Goal: Find specific page/section: Find specific page/section

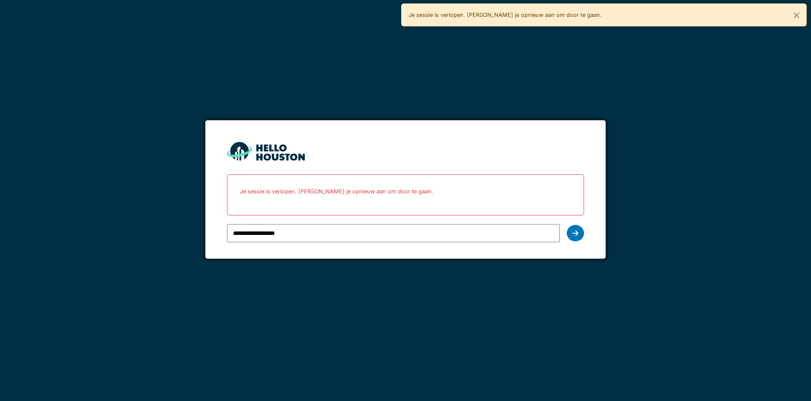
type input "**********"
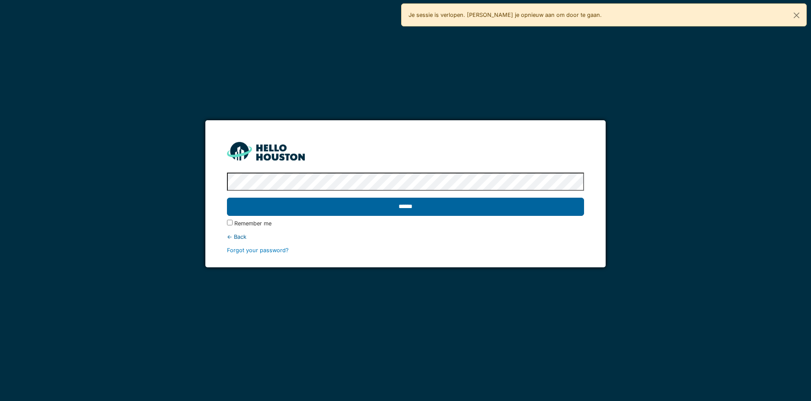
click at [286, 211] on input "******" at bounding box center [405, 207] width 357 height 18
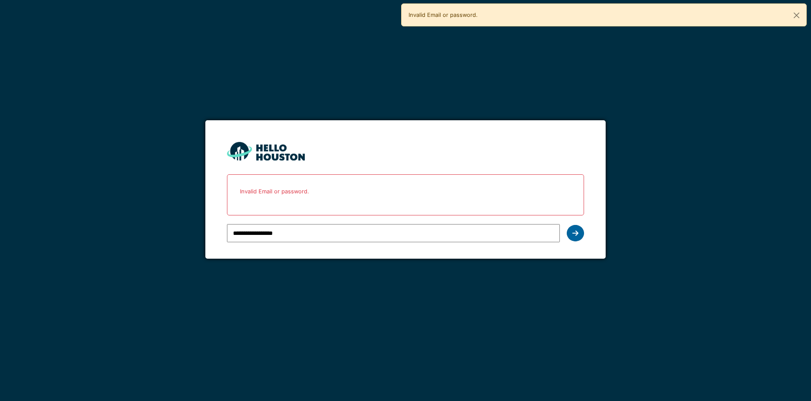
click at [576, 236] on icon at bounding box center [576, 233] width 6 height 7
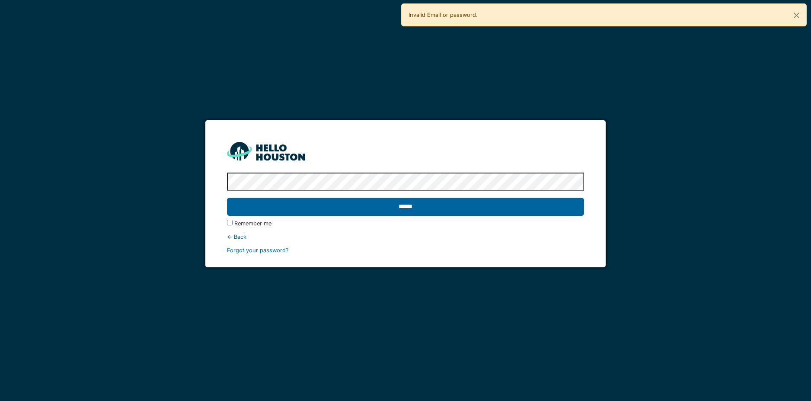
click at [227, 198] on input "******" at bounding box center [405, 207] width 357 height 18
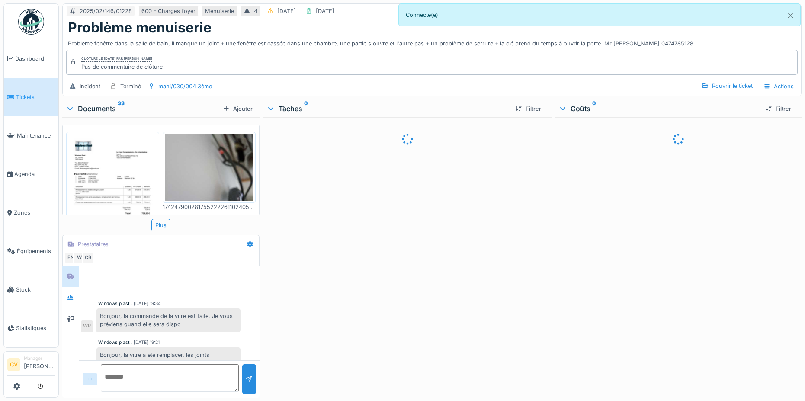
scroll to position [39, 0]
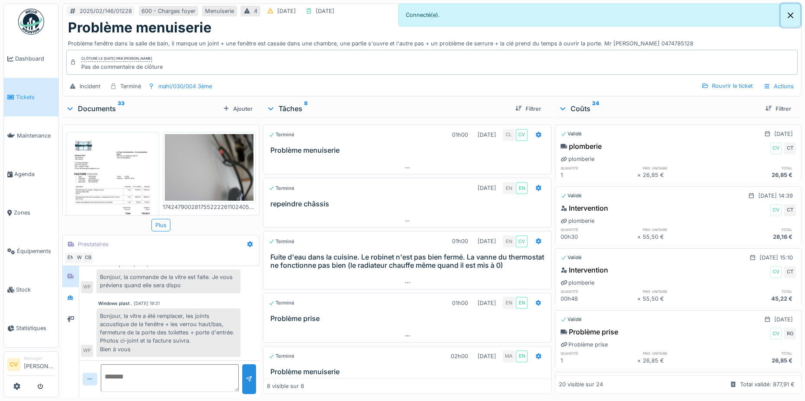
click at [788, 14] on button "Close" at bounding box center [790, 15] width 19 height 23
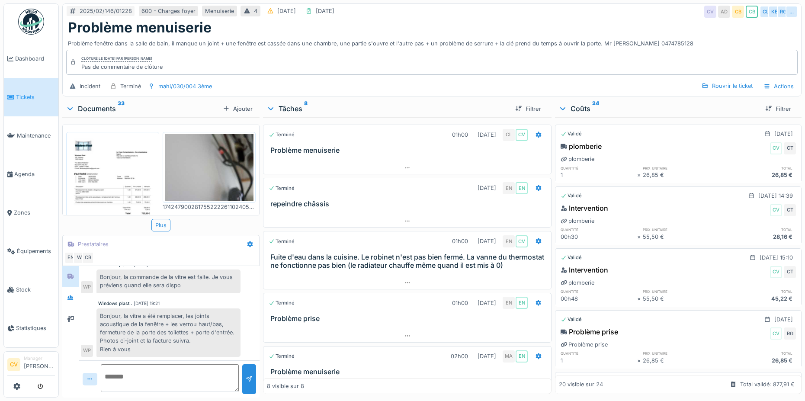
click at [86, 103] on div "Documents 33" at bounding box center [143, 108] width 154 height 10
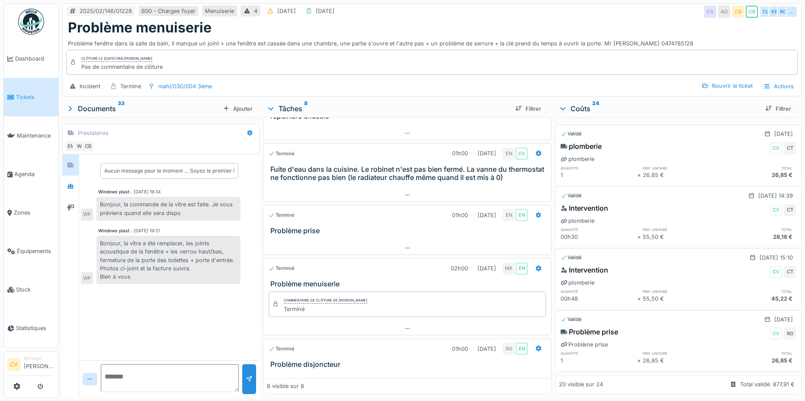
scroll to position [173, 0]
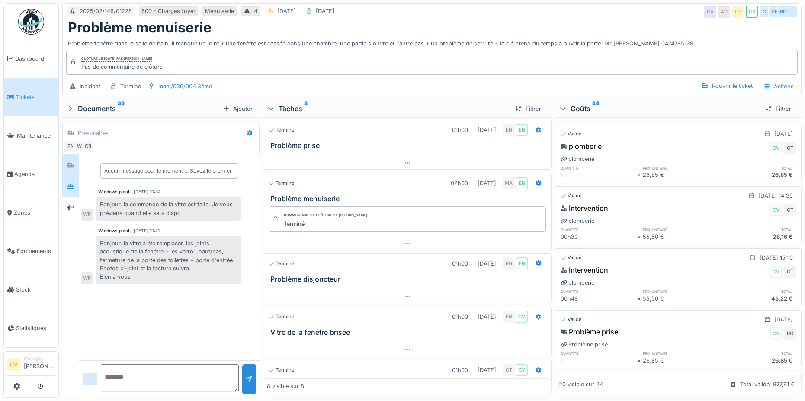
click at [77, 186] on div at bounding box center [70, 186] width 13 height 11
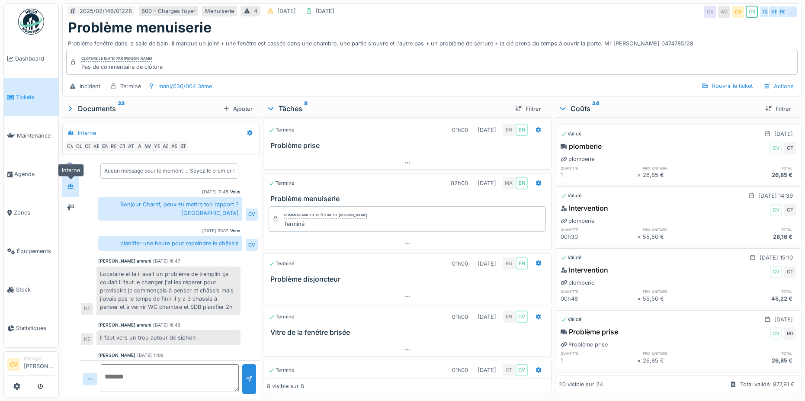
scroll to position [191, 0]
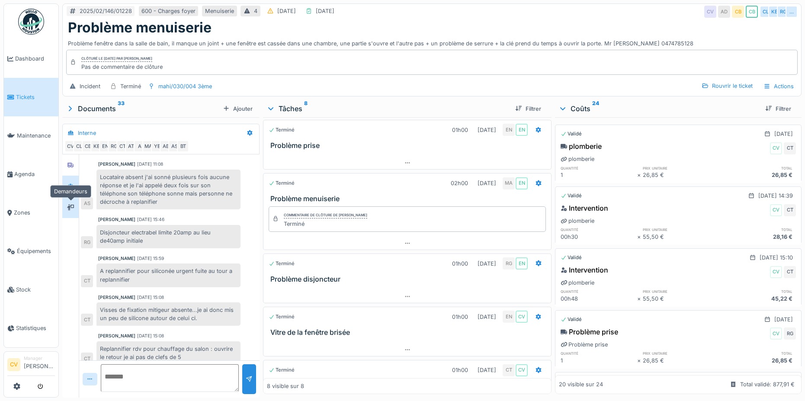
click at [70, 207] on icon at bounding box center [70, 207] width 7 height 6
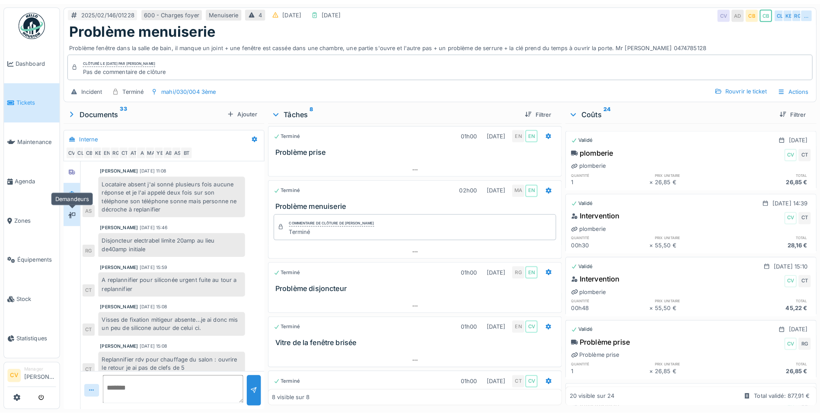
scroll to position [0, 0]
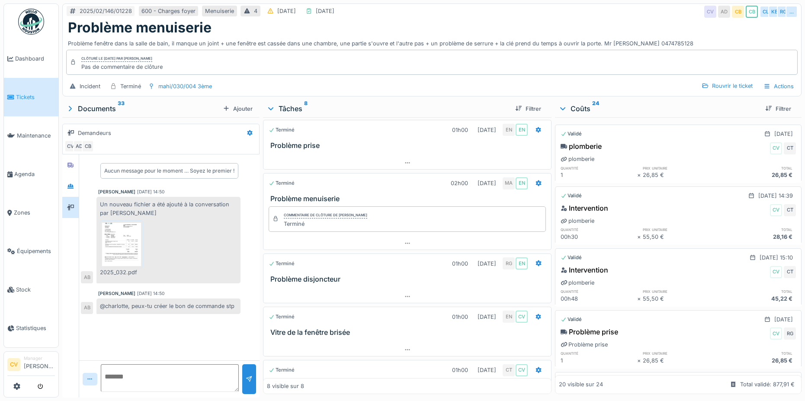
click at [121, 234] on img at bounding box center [121, 244] width 39 height 43
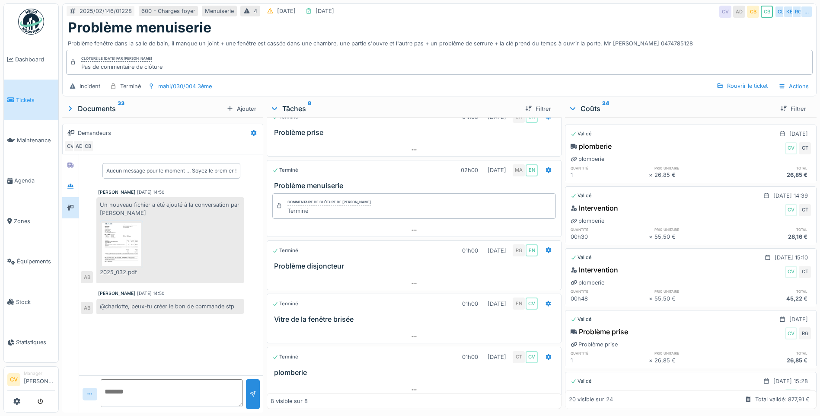
scroll to position [193, 0]
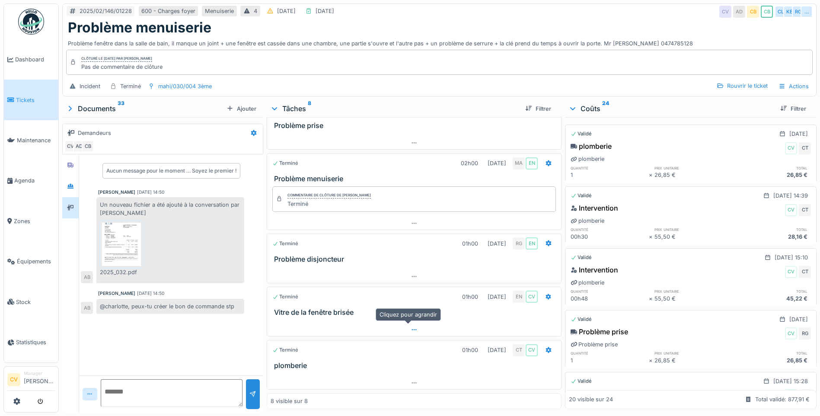
click at [411, 330] on icon at bounding box center [414, 330] width 7 height 6
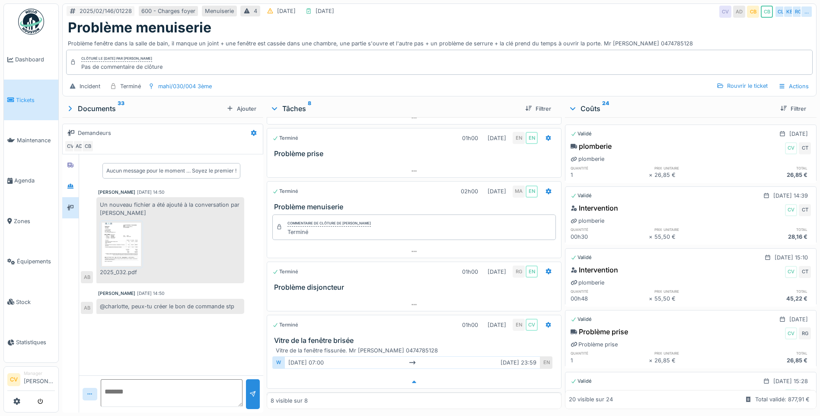
scroll to position [150, 0]
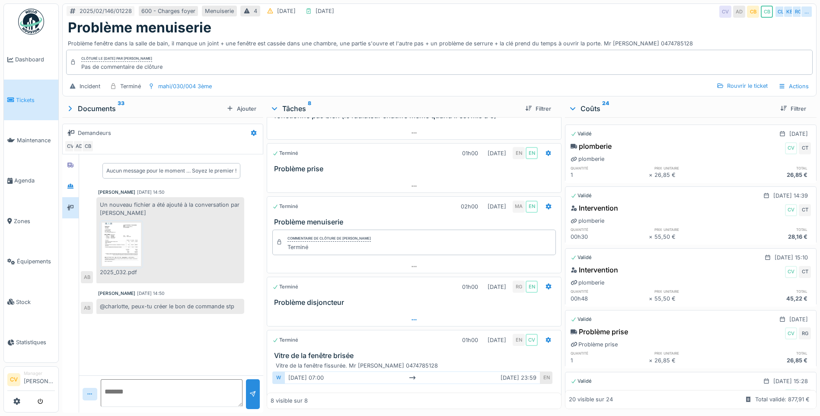
click at [384, 319] on div at bounding box center [414, 320] width 294 height 13
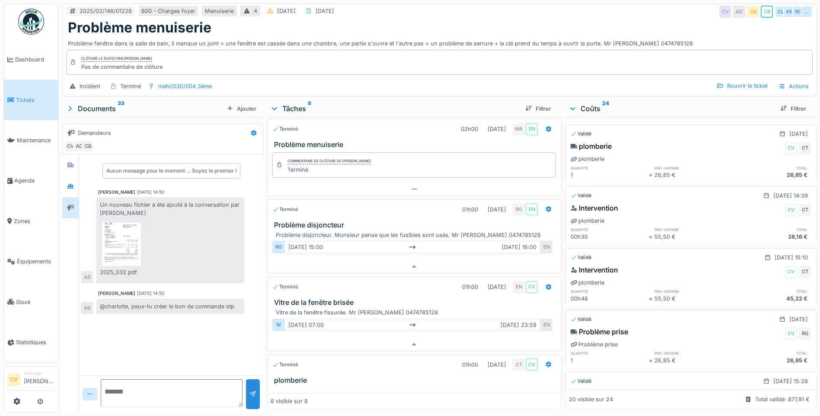
scroll to position [242, 0]
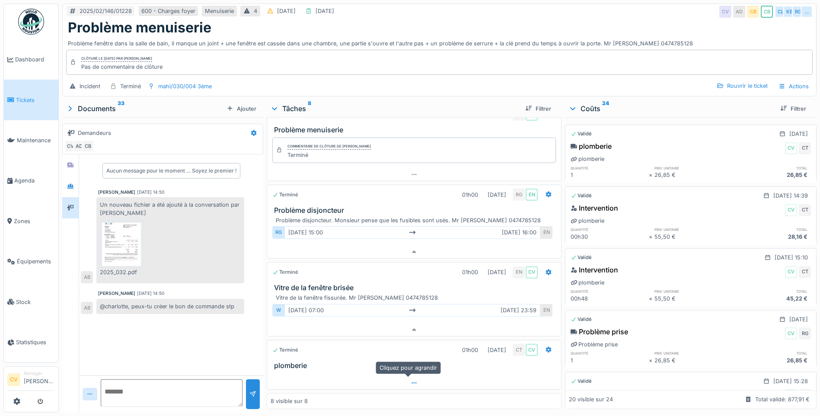
click at [429, 378] on div at bounding box center [414, 383] width 294 height 13
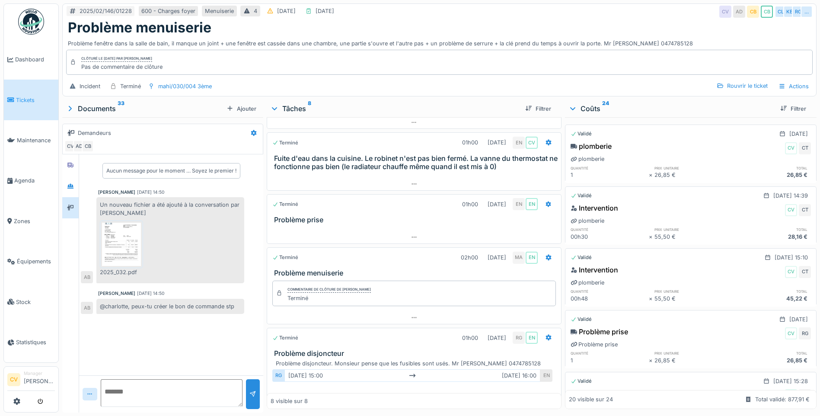
scroll to position [55, 0]
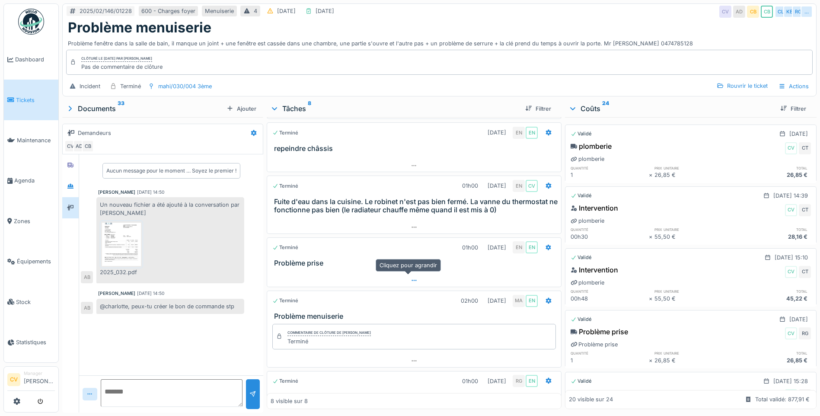
click at [408, 277] on div at bounding box center [414, 280] width 294 height 13
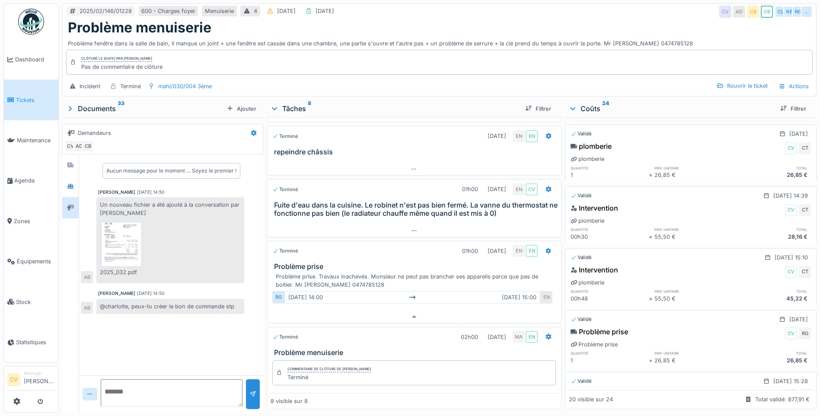
scroll to position [2, 0]
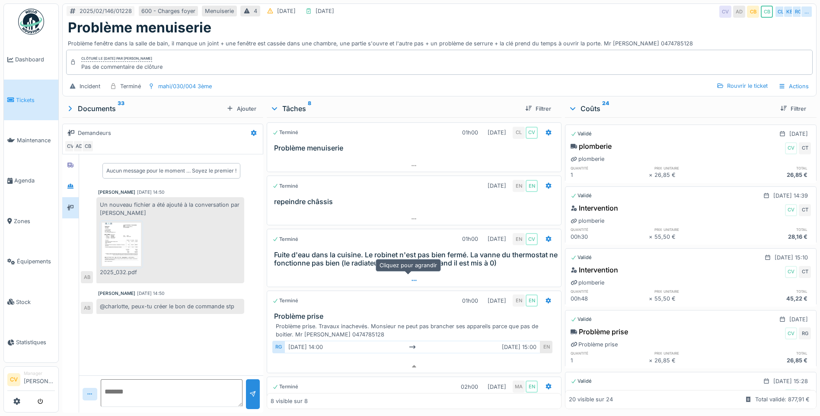
click at [403, 275] on div at bounding box center [414, 280] width 294 height 13
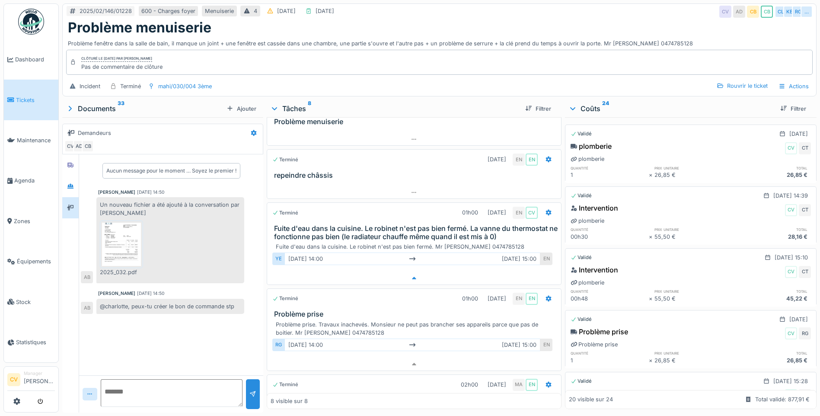
scroll to position [27, 0]
drag, startPoint x: 324, startPoint y: 221, endPoint x: 383, endPoint y: 224, distance: 58.9
click at [383, 226] on h3 "Fuite d'eau dans la cuisine. Le robinet n'est pas bien fermé. La vanne du therm…" at bounding box center [416, 234] width 284 height 16
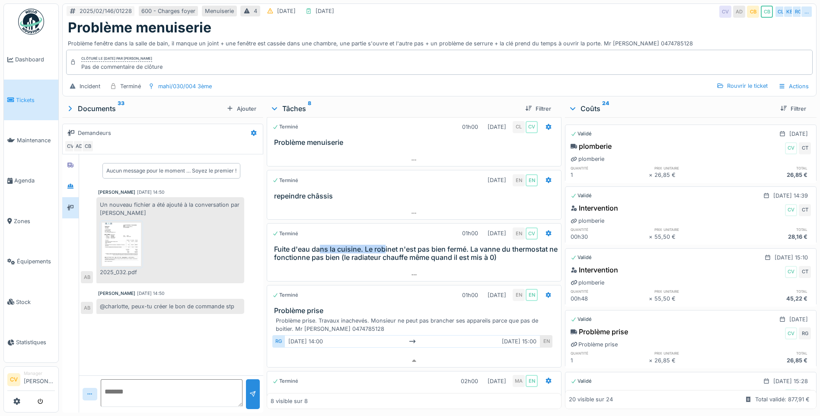
scroll to position [0, 0]
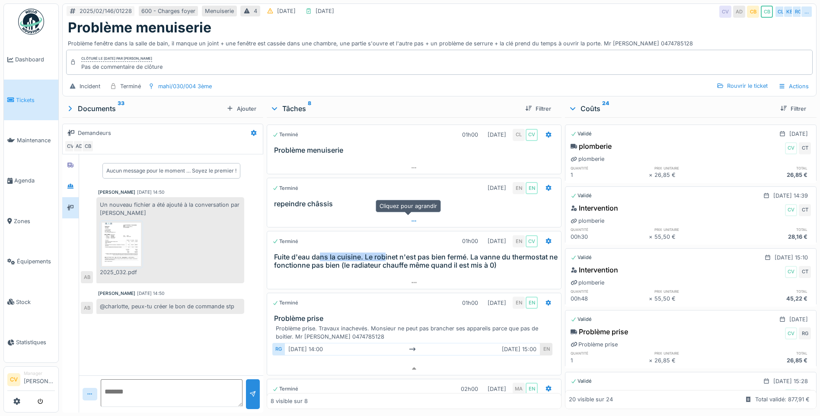
click at [377, 217] on div at bounding box center [414, 221] width 294 height 13
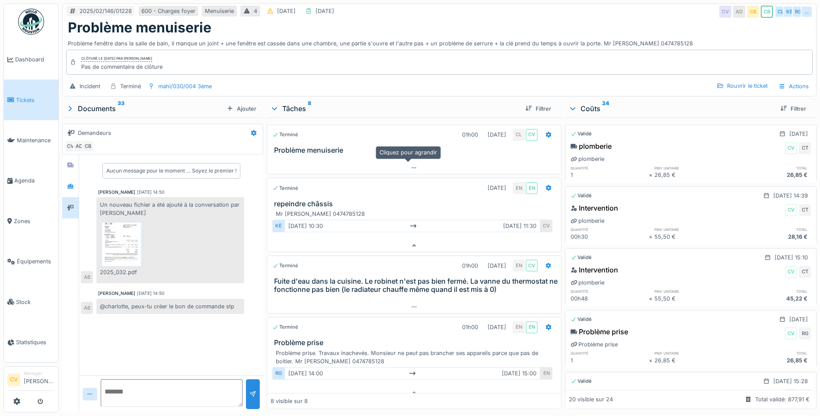
click at [411, 167] on icon at bounding box center [414, 168] width 7 height 6
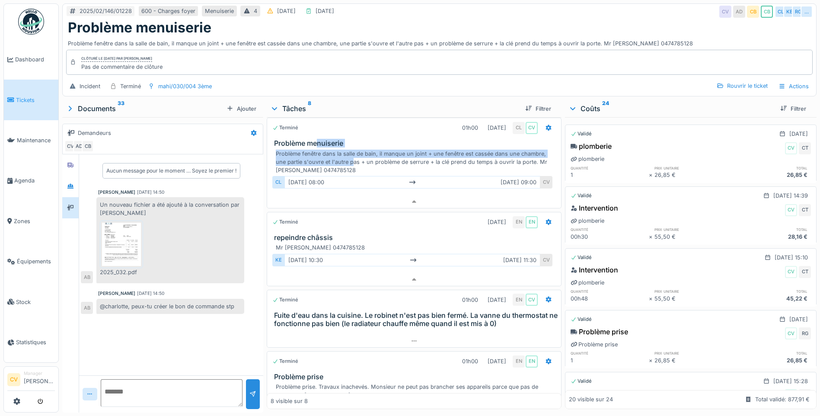
drag, startPoint x: 316, startPoint y: 133, endPoint x: 351, endPoint y: 152, distance: 40.5
click at [351, 152] on div "Terminé 01h00 [DATE] CL CV Problème menuiserie Problème fenêtre dans la salle d…" at bounding box center [414, 163] width 295 height 91
click at [352, 152] on div "Problème fenêtre dans la salle de bain, il manque un joint + une fenêtre est ca…" at bounding box center [416, 162] width 280 height 25
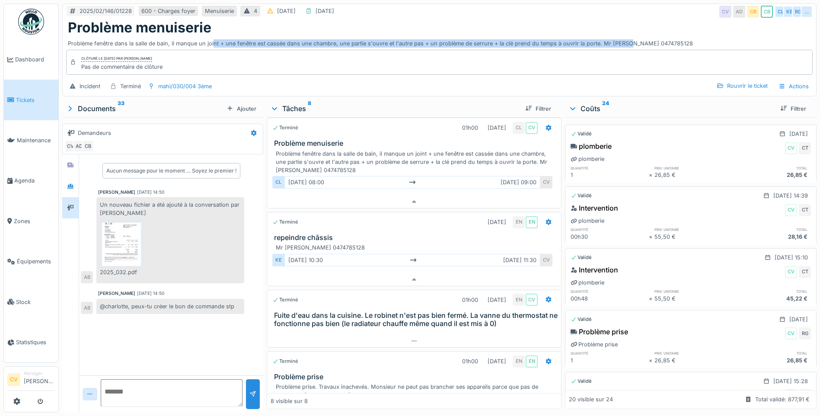
drag, startPoint x: 263, startPoint y: 36, endPoint x: 628, endPoint y: 32, distance: 365.9
click at [628, 36] on div "Problème fenêtre dans la salle de bain, il manque un joint + une fenêtre est ca…" at bounding box center [439, 42] width 743 height 12
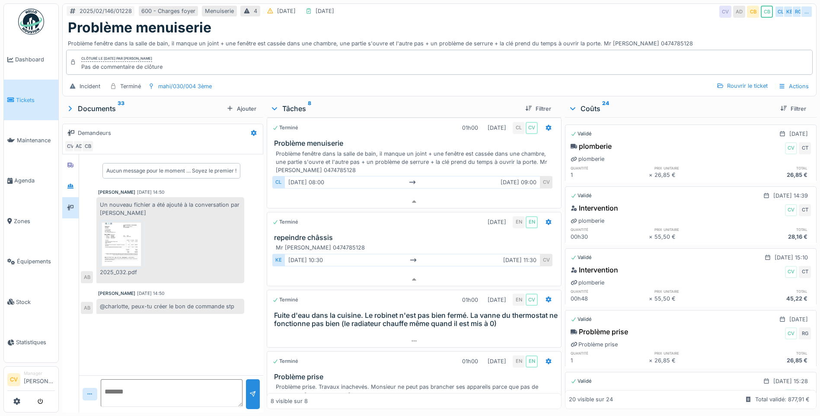
scroll to position [50, 0]
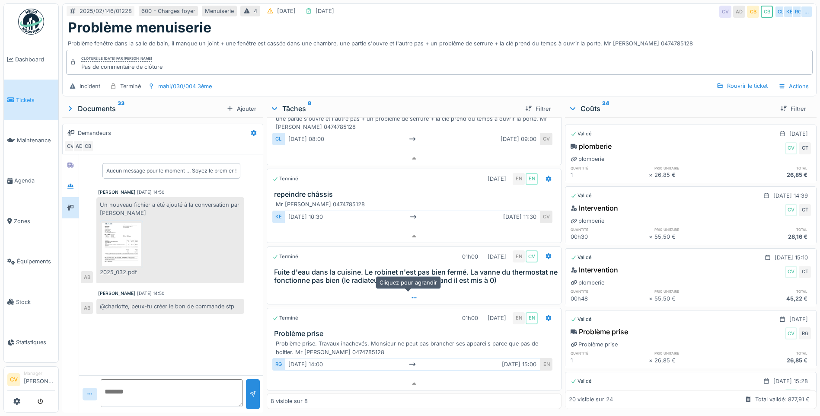
click at [381, 293] on div at bounding box center [414, 297] width 294 height 13
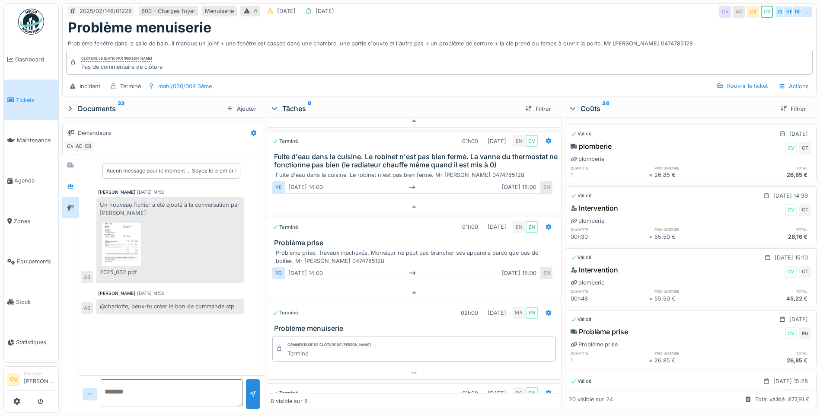
scroll to position [222, 0]
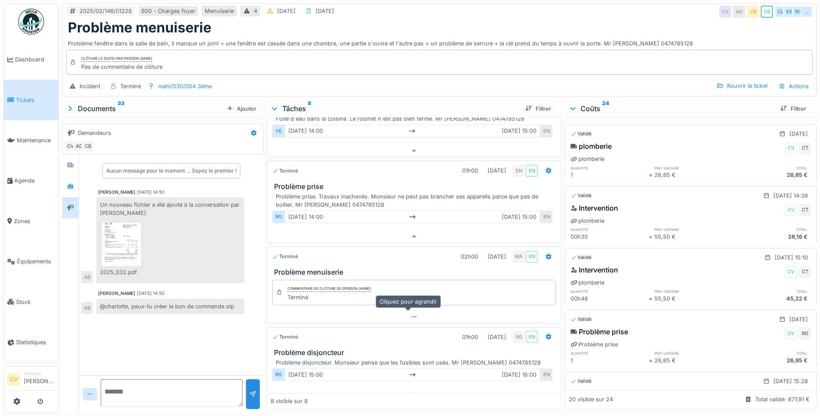
click at [446, 311] on div at bounding box center [414, 317] width 294 height 13
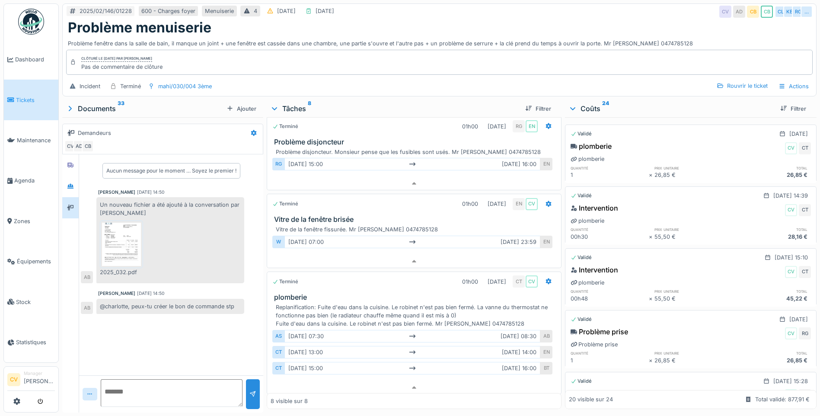
scroll to position [504, 0]
